Goal: Information Seeking & Learning: Learn about a topic

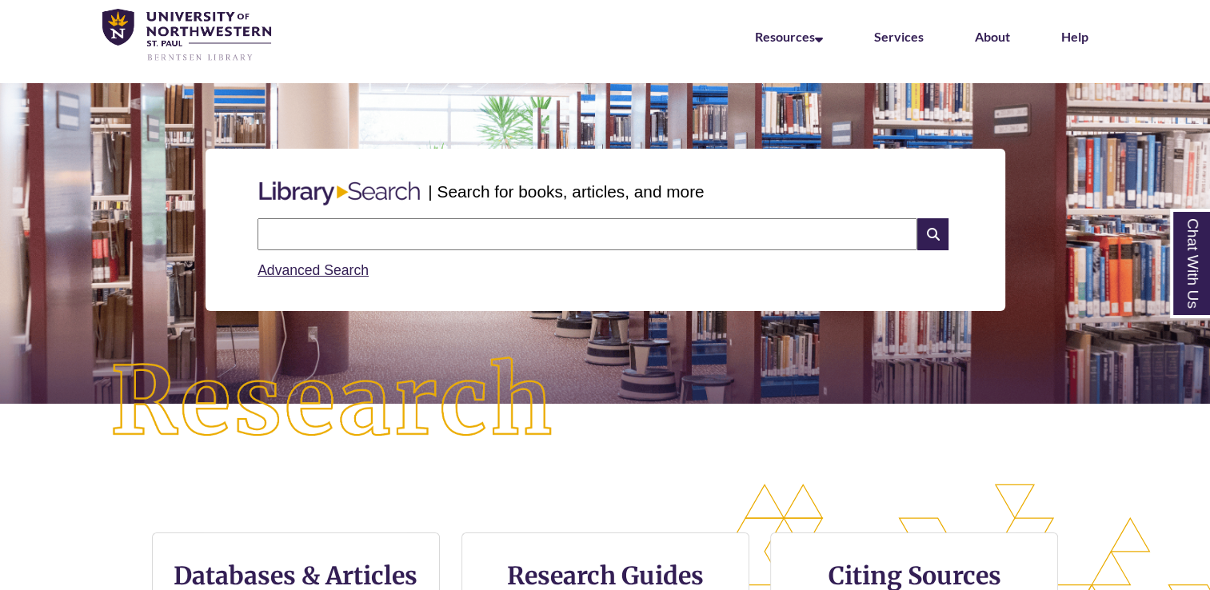
click at [480, 239] on input "text" at bounding box center [587, 234] width 660 height 32
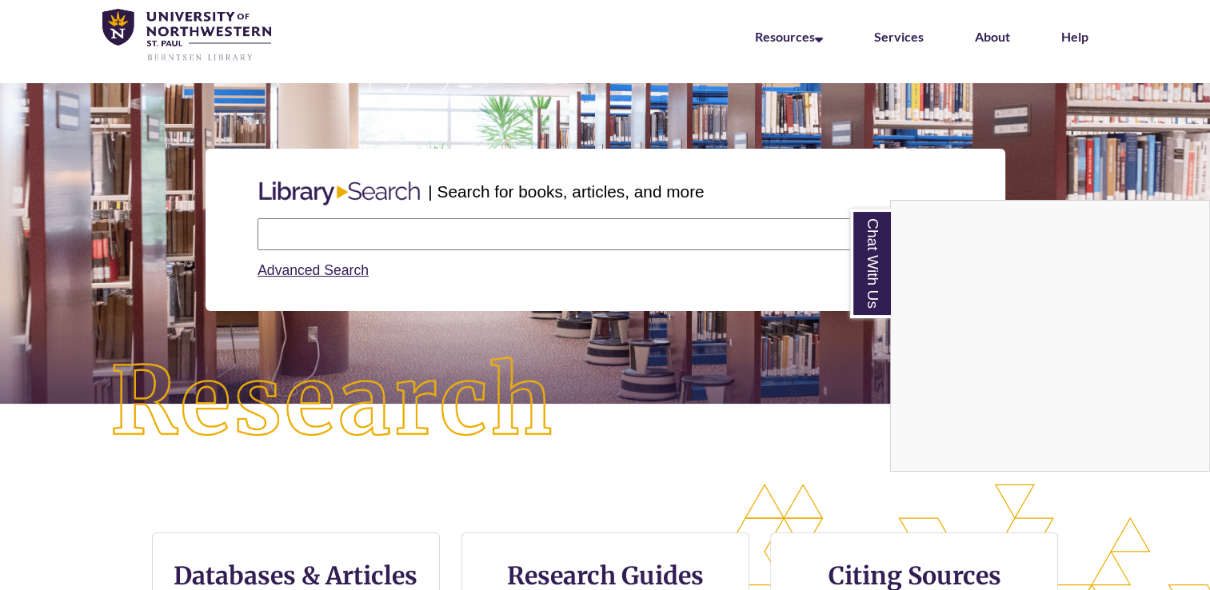
drag, startPoint x: 297, startPoint y: 2, endPoint x: 783, endPoint y: 369, distance: 609.6
click at [783, 369] on div "Chat With Us" at bounding box center [605, 295] width 1210 height 590
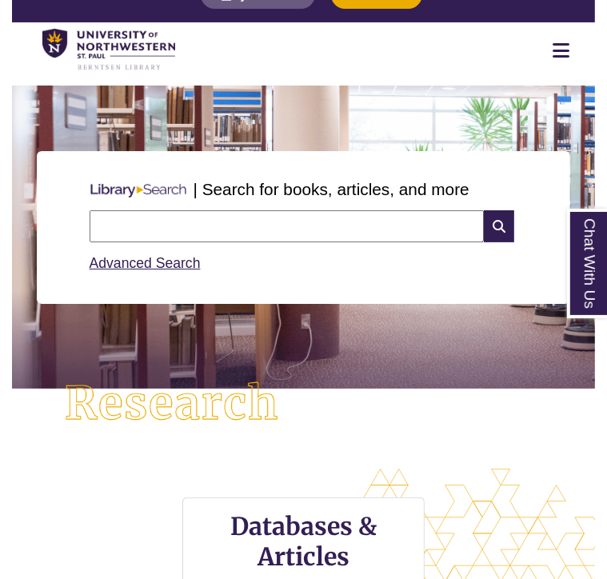
scroll to position [341, 582]
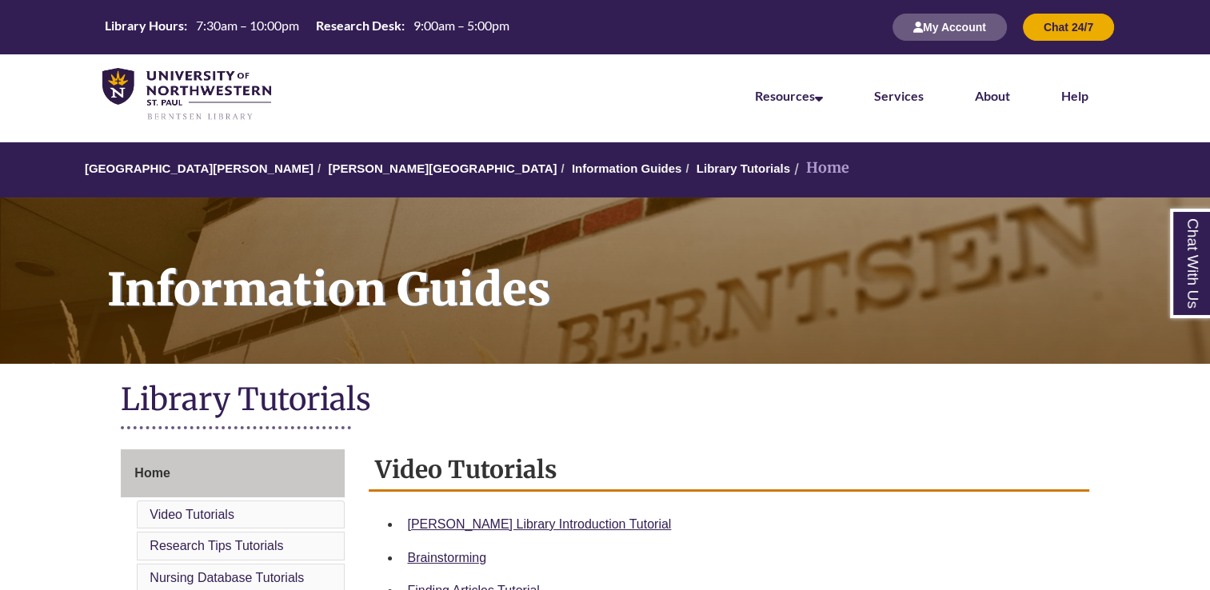
click at [764, 469] on h2 "Video Tutorials" at bounding box center [729, 470] width 720 height 42
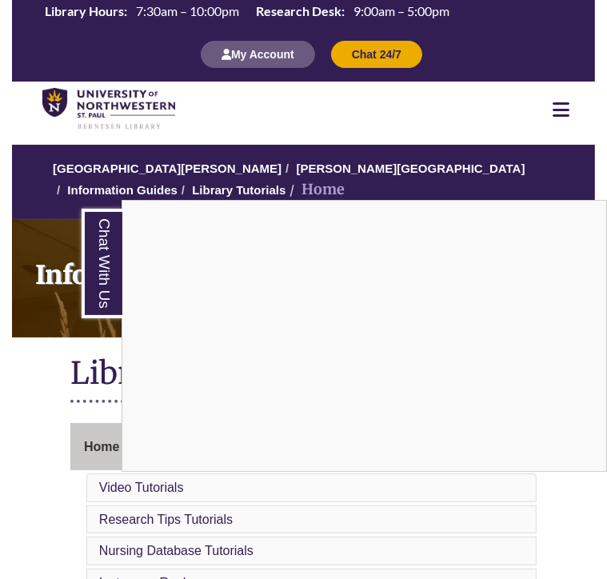
click at [148, 273] on div "Chat With Us" at bounding box center [303, 289] width 607 height 579
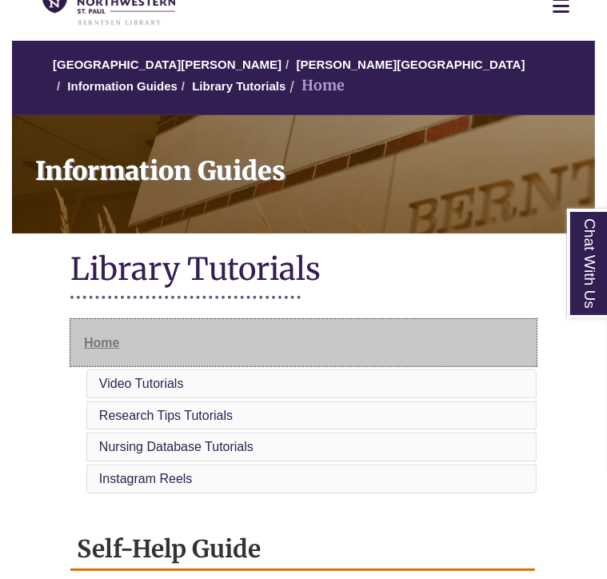
scroll to position [106, 0]
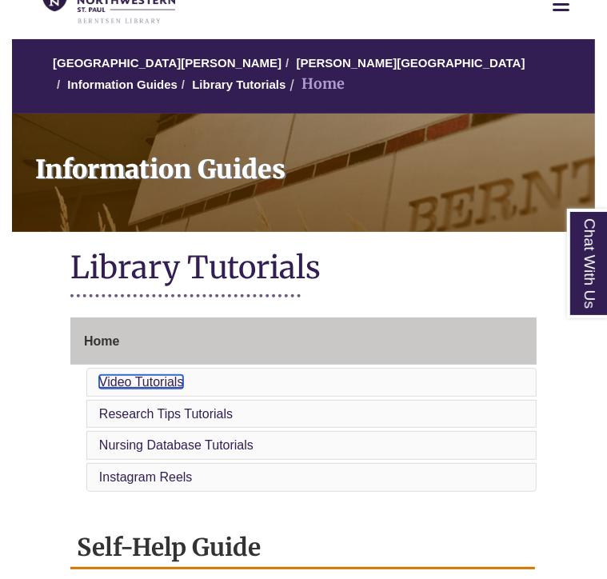
click at [142, 375] on link "Video Tutorials" at bounding box center [141, 382] width 85 height 14
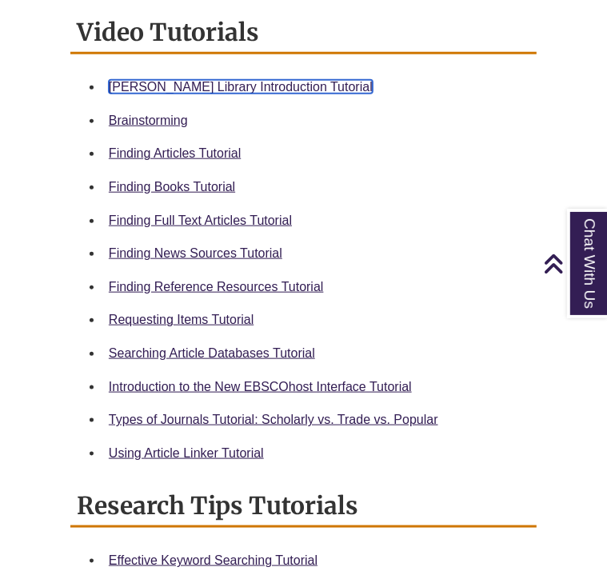
click at [176, 80] on link "Berntsen Library Introduction Tutorial" at bounding box center [241, 87] width 264 height 14
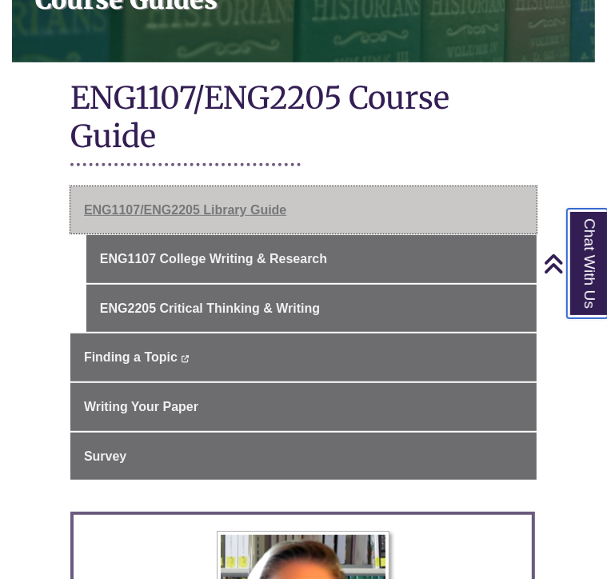
scroll to position [294, 0]
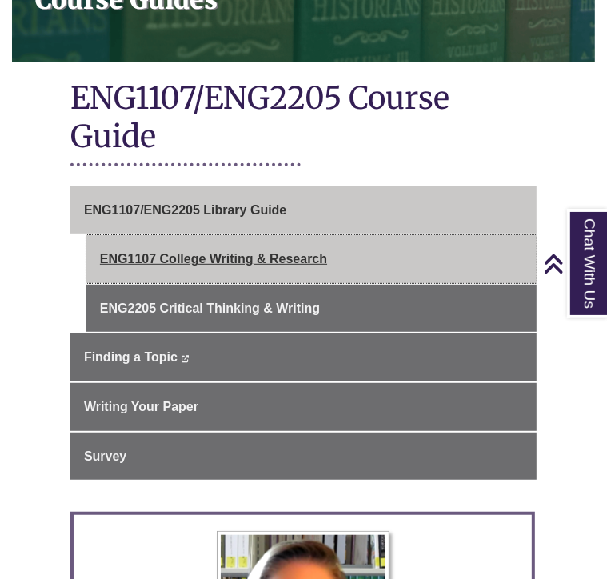
click at [191, 235] on link "ENG1107 College Writing & Research" at bounding box center [311, 259] width 450 height 48
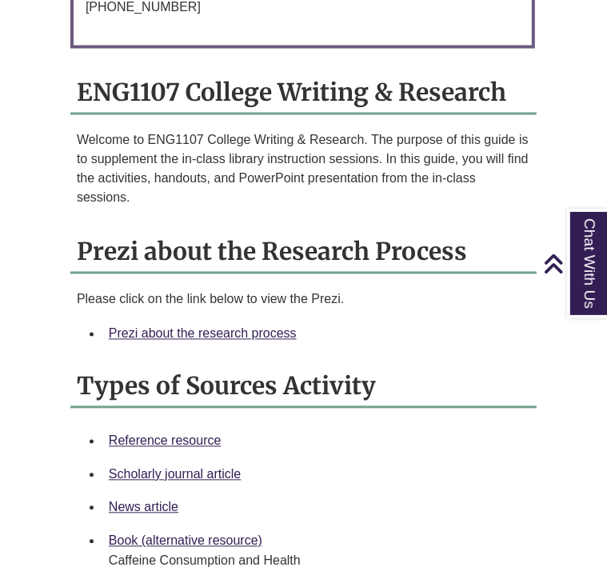
scroll to position [1481, 0]
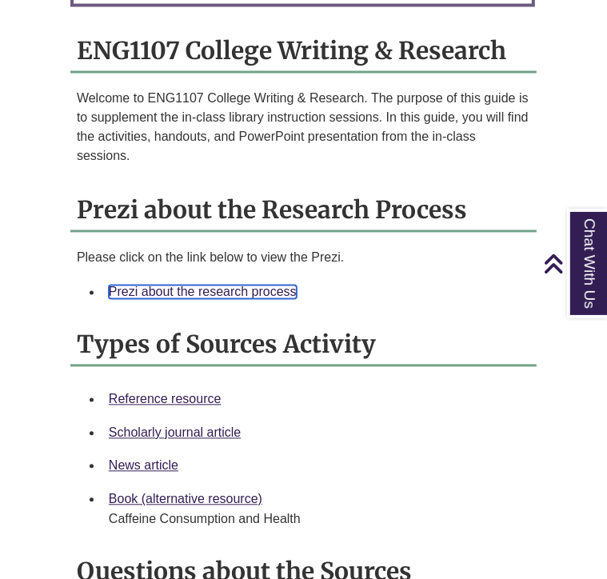
click at [184, 285] on link "Prezi about the research process" at bounding box center [203, 292] width 188 height 14
click at [224, 285] on link "Prezi about the research process" at bounding box center [203, 292] width 188 height 14
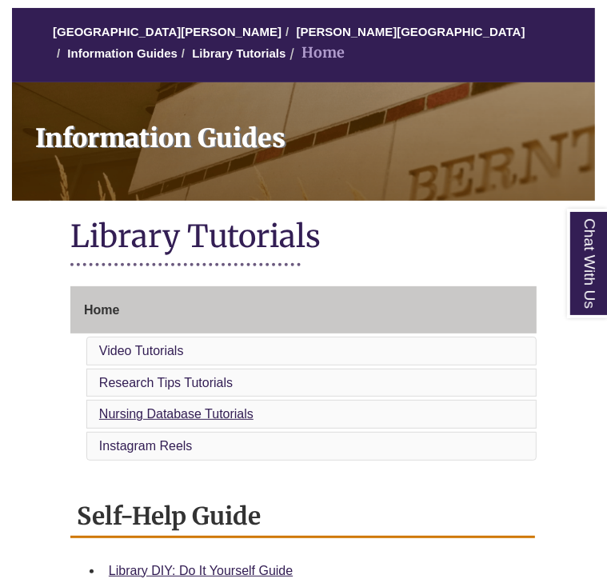
scroll to position [138, 0]
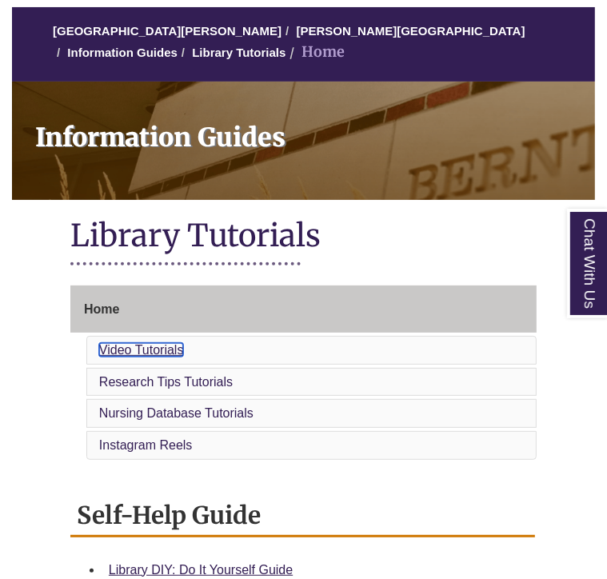
click at [122, 343] on link "Video Tutorials" at bounding box center [141, 350] width 85 height 14
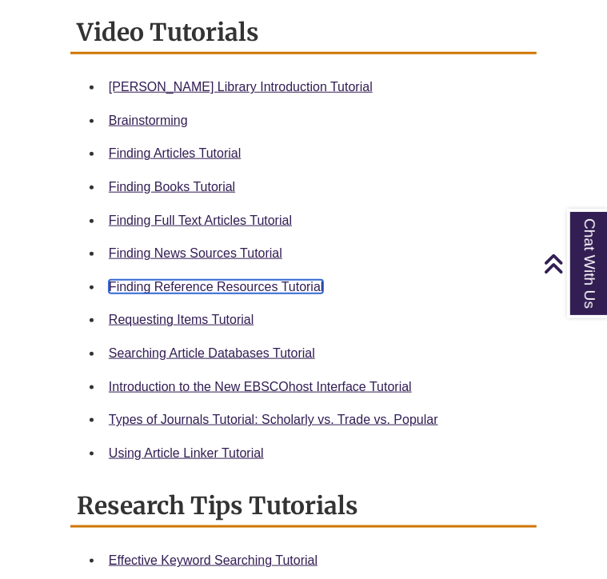
click at [209, 280] on link "Finding Reference Resources Tutorial" at bounding box center [216, 287] width 215 height 14
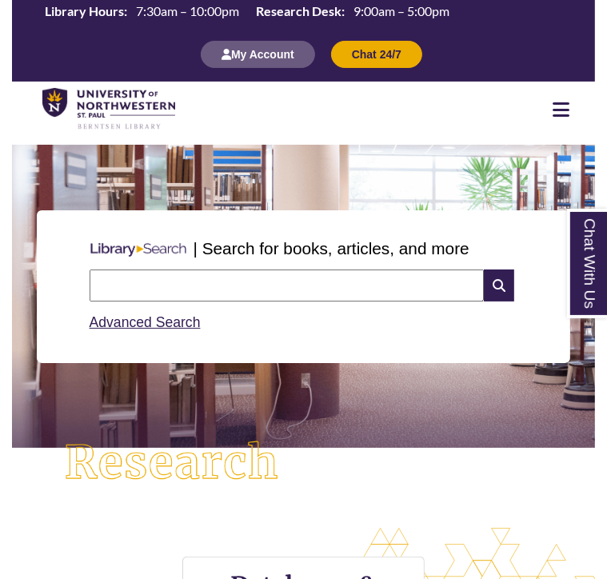
click at [154, 281] on input "text" at bounding box center [287, 285] width 395 height 32
click at [191, 286] on input "text" at bounding box center [287, 285] width 395 height 32
